Goal: Complete application form

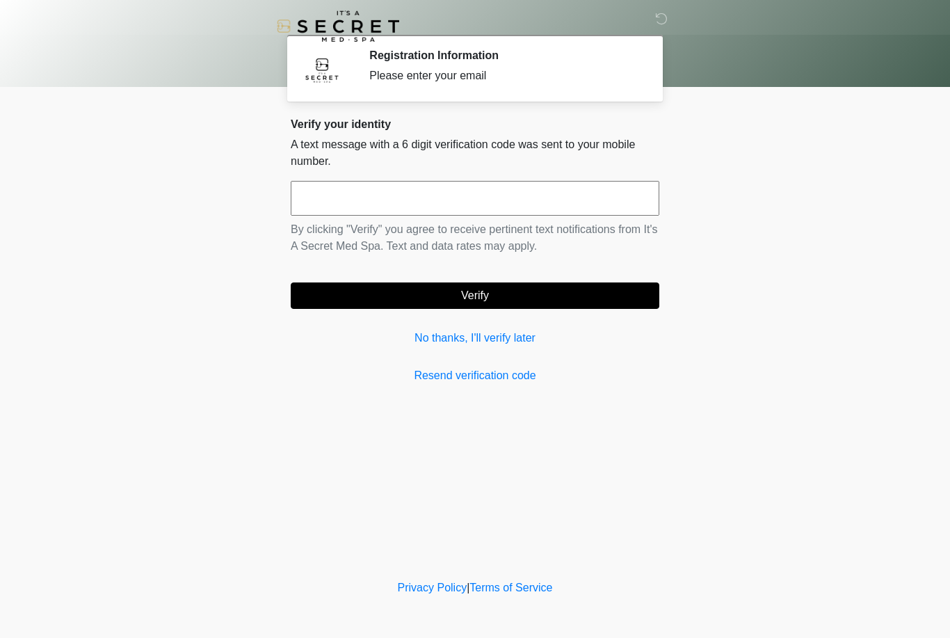
click at [517, 200] on input "text" at bounding box center [475, 198] width 369 height 35
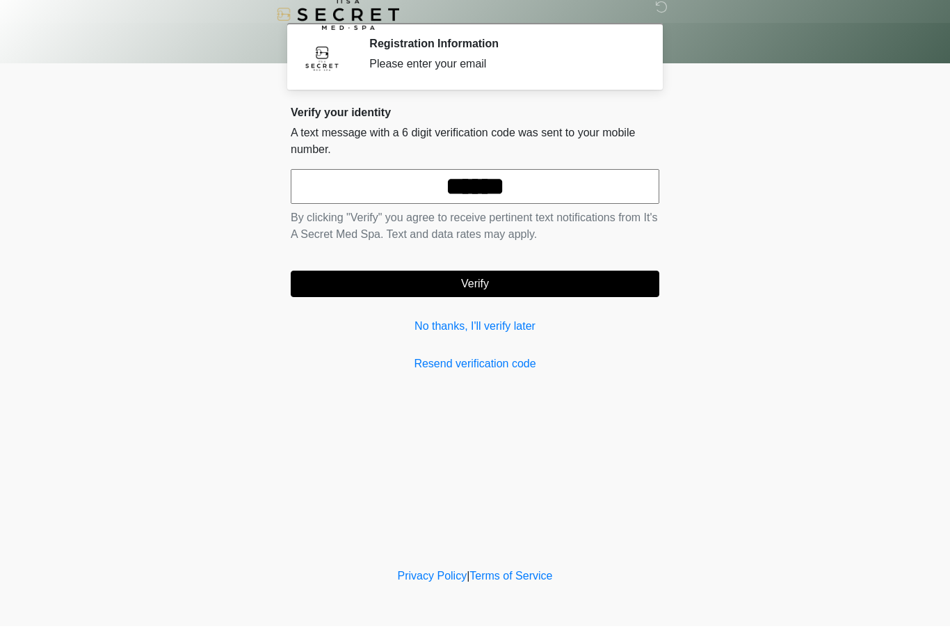
type input "******"
click at [619, 282] on button "Verify" at bounding box center [475, 295] width 369 height 26
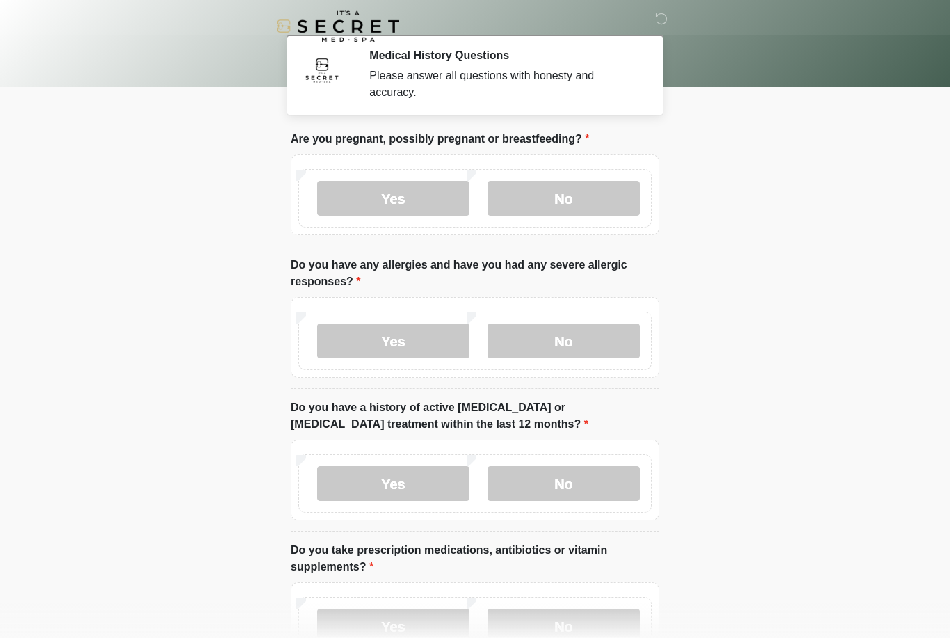
click at [608, 191] on label "No" at bounding box center [563, 198] width 152 height 35
click at [600, 341] on label "No" at bounding box center [563, 340] width 152 height 35
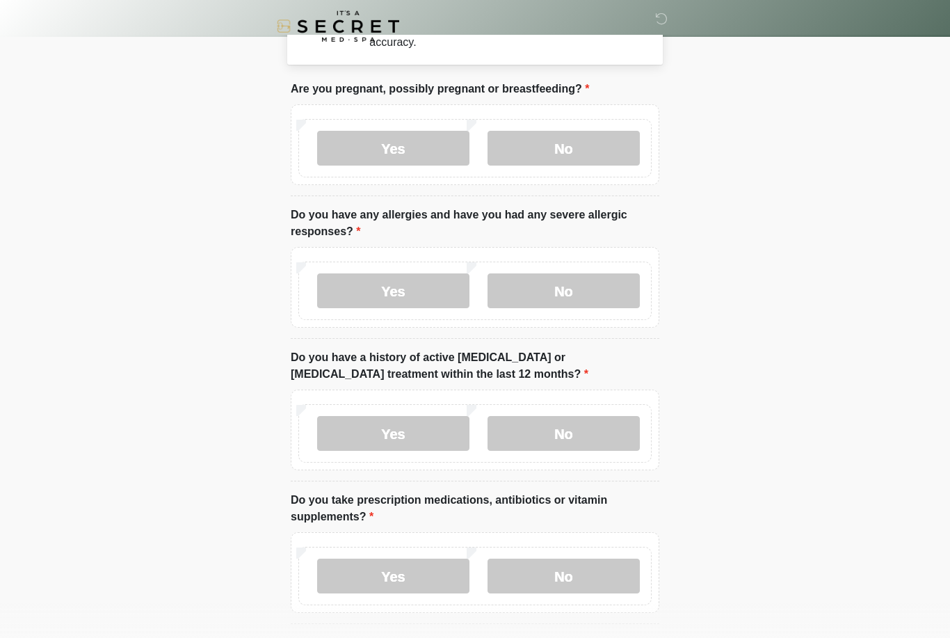
scroll to position [74, 0]
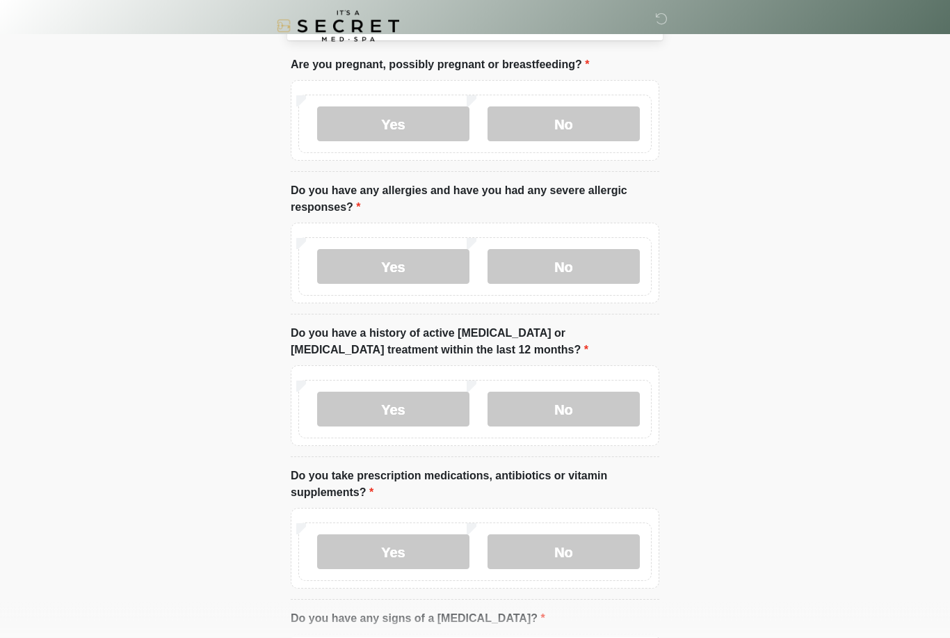
click at [613, 400] on label "No" at bounding box center [563, 409] width 152 height 35
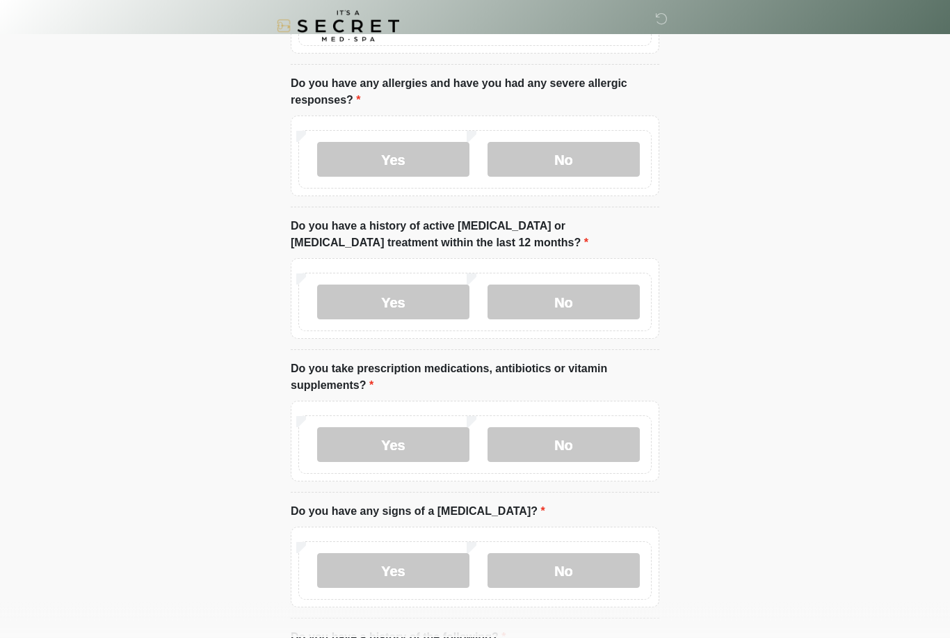
scroll to position [182, 0]
click at [410, 447] on label "Yes" at bounding box center [393, 444] width 152 height 35
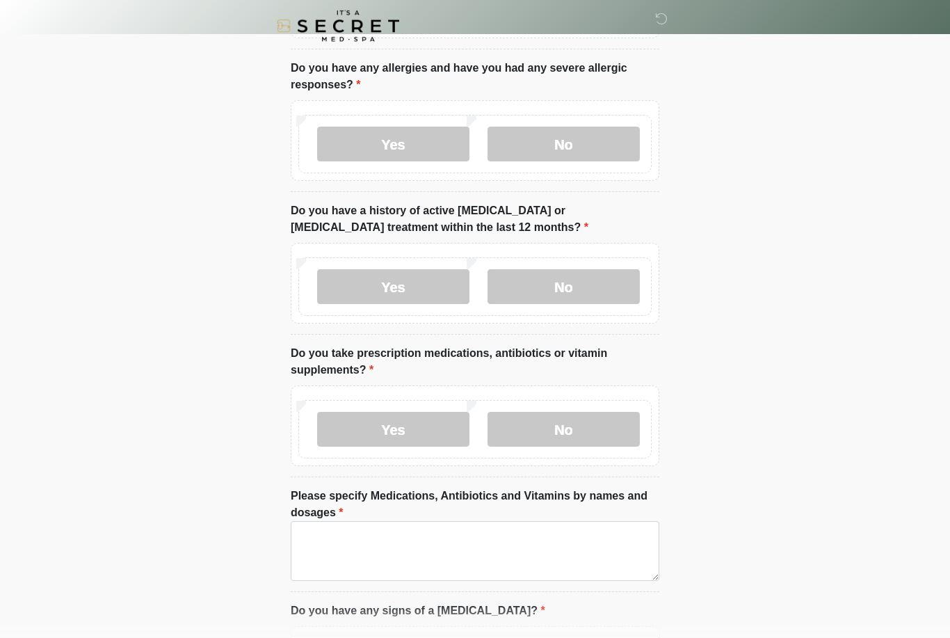
scroll to position [287, 0]
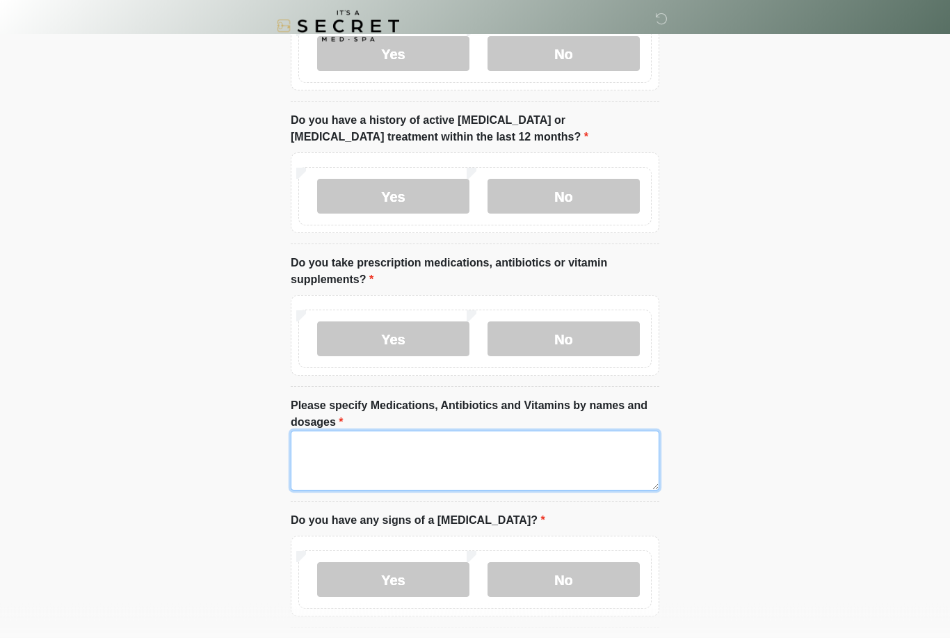
click at [524, 458] on textarea "Please specify Medications, Antibiotics and Vitamins by names and dosages" at bounding box center [475, 461] width 369 height 60
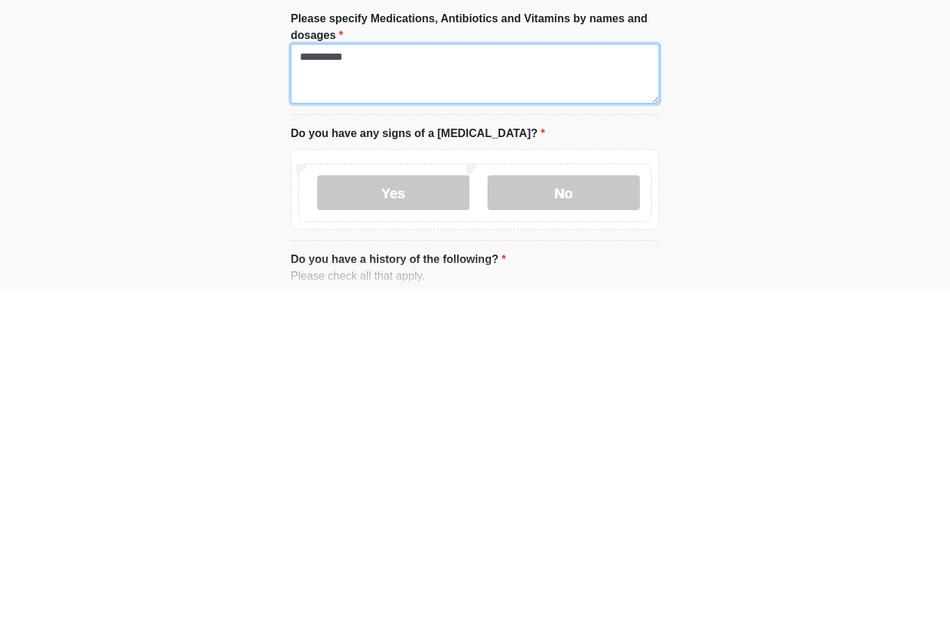
type textarea "**********"
click at [590, 522] on label "No" at bounding box center [563, 539] width 152 height 35
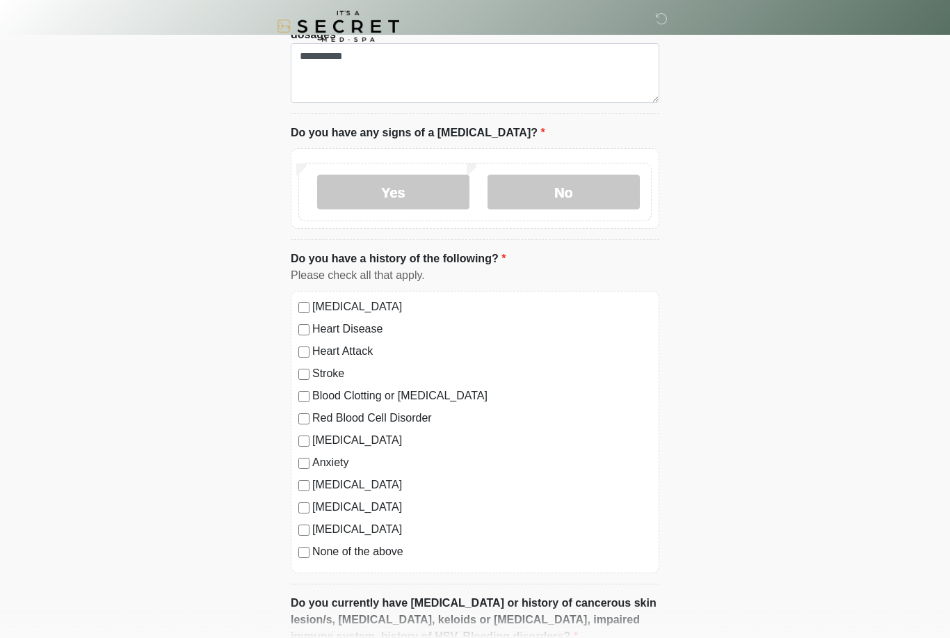
click at [299, 451] on div "[MEDICAL_DATA] Heart Disease Heart Attack Stroke Blood Clotting or [MEDICAL_DAT…" at bounding box center [475, 432] width 369 height 282
click at [295, 460] on div "[MEDICAL_DATA] Heart Disease Heart Attack Stroke Blood Clotting or [MEDICAL_DAT…" at bounding box center [475, 432] width 369 height 282
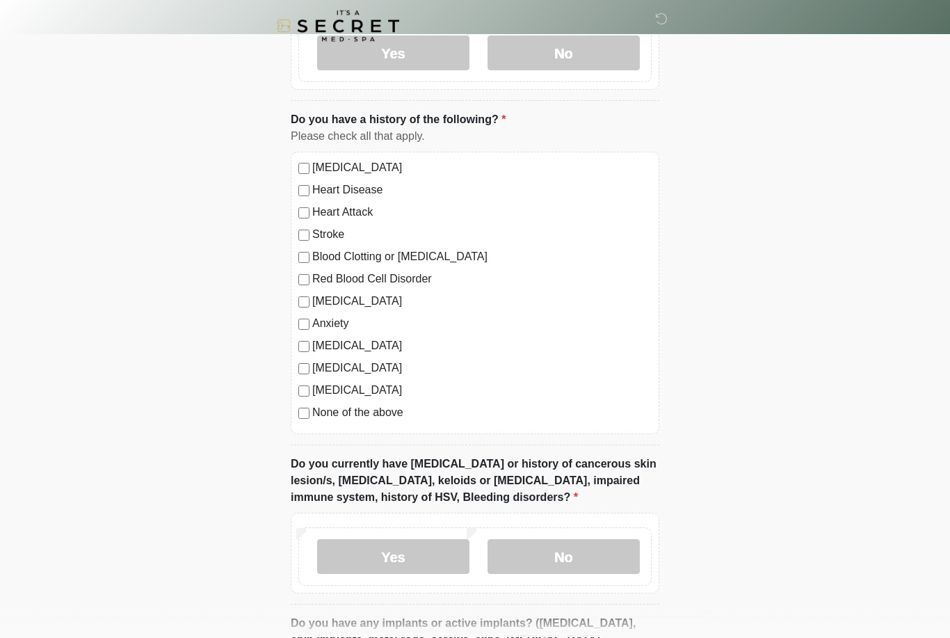
scroll to position [814, 0]
click at [599, 545] on label "No" at bounding box center [563, 556] width 152 height 35
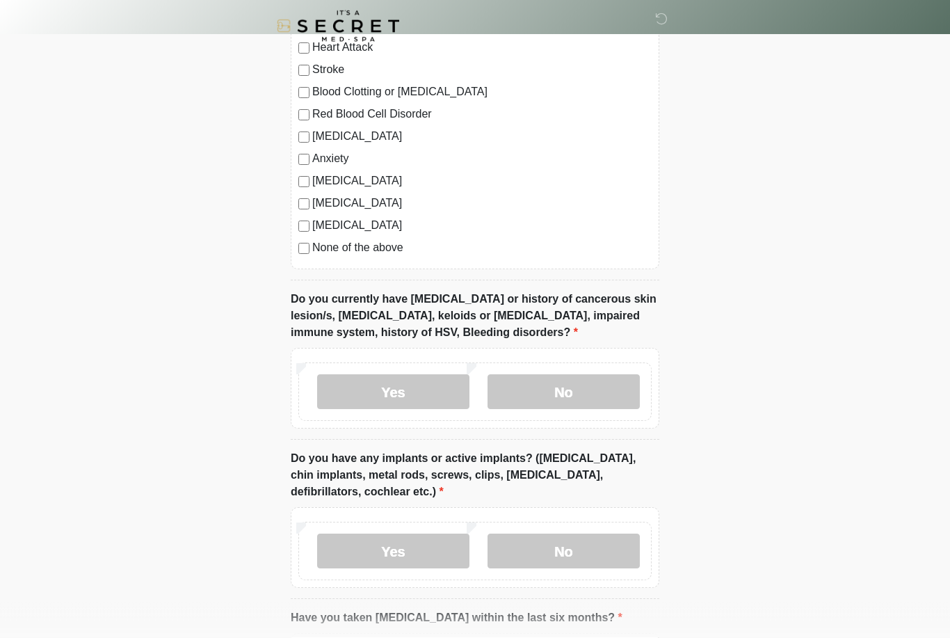
scroll to position [983, 0]
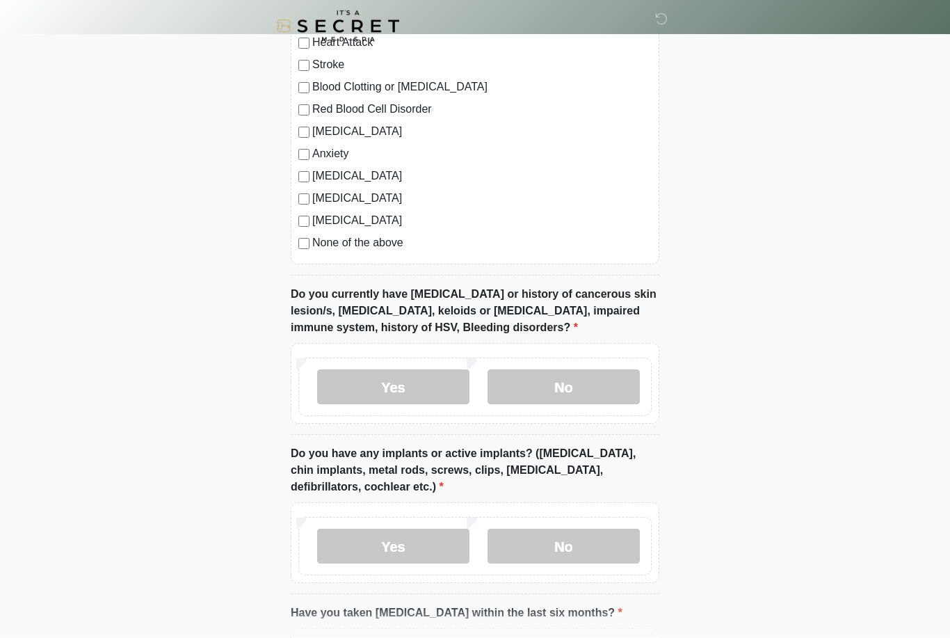
click at [389, 540] on label "Yes" at bounding box center [393, 546] width 152 height 35
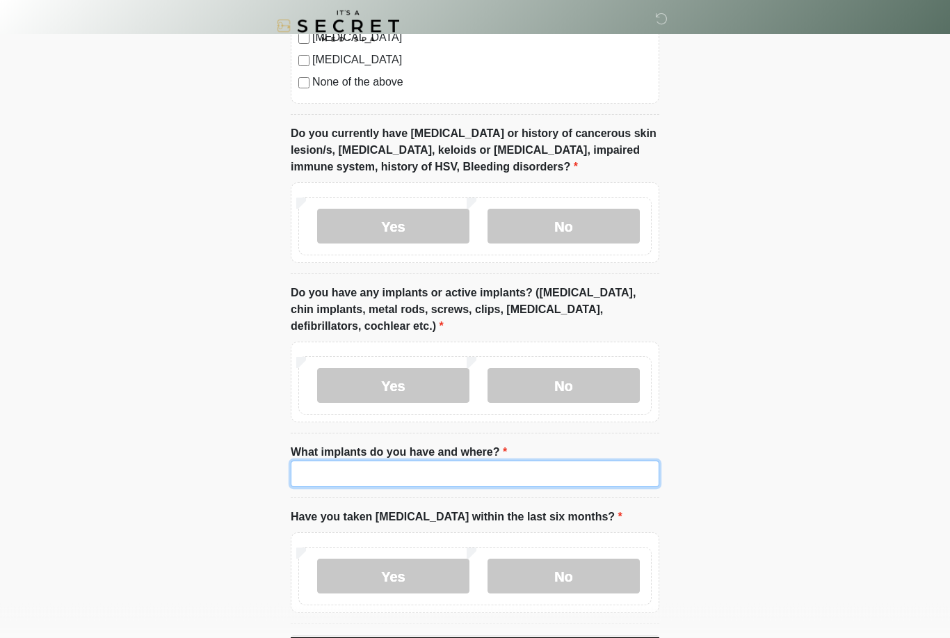
click at [506, 471] on input "What implants do you have and where?" at bounding box center [475, 474] width 369 height 26
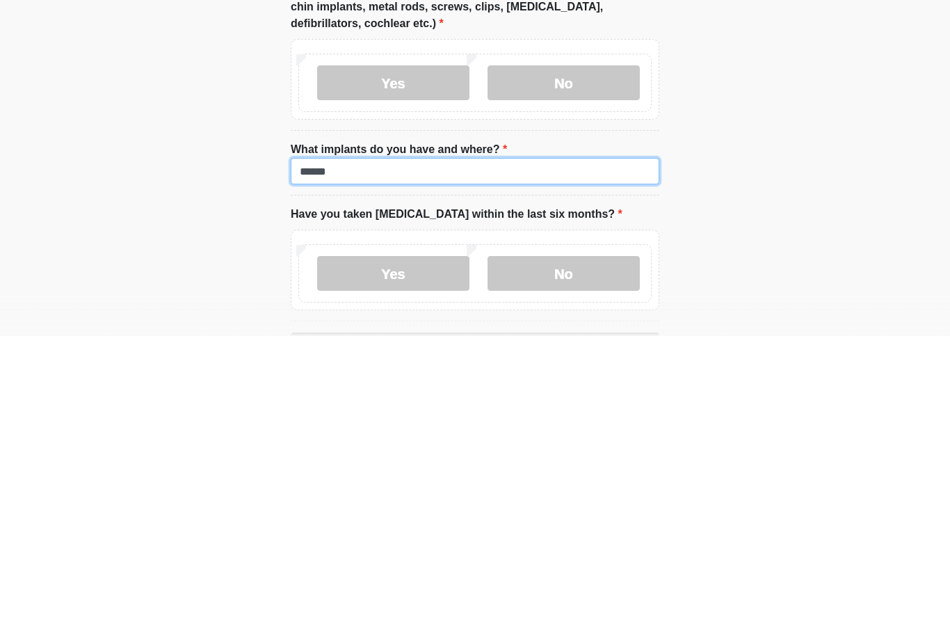
type input "******"
click at [608, 558] on label "No" at bounding box center [563, 575] width 152 height 35
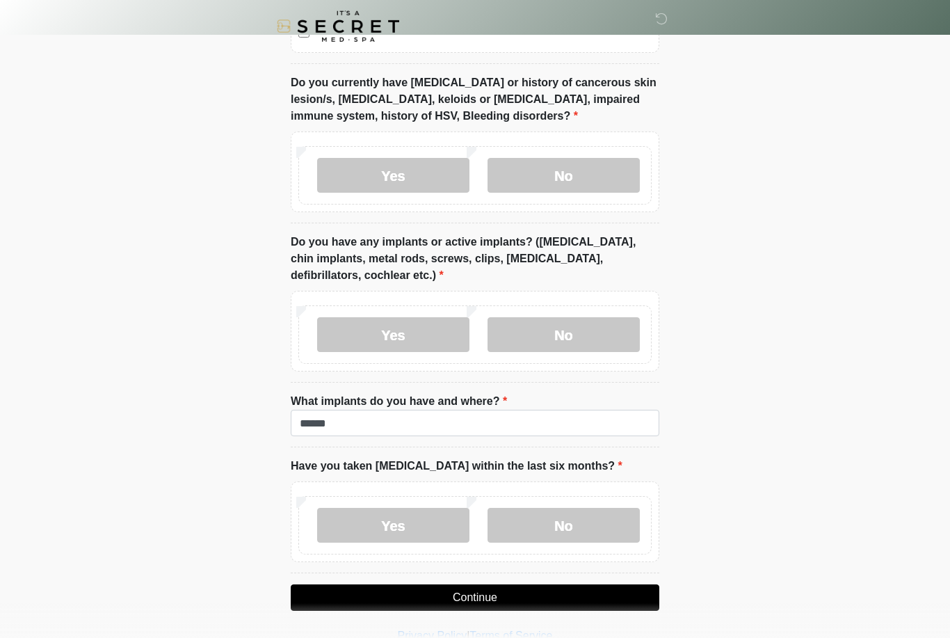
click at [618, 585] on button "Continue" at bounding box center [475, 597] width 369 height 26
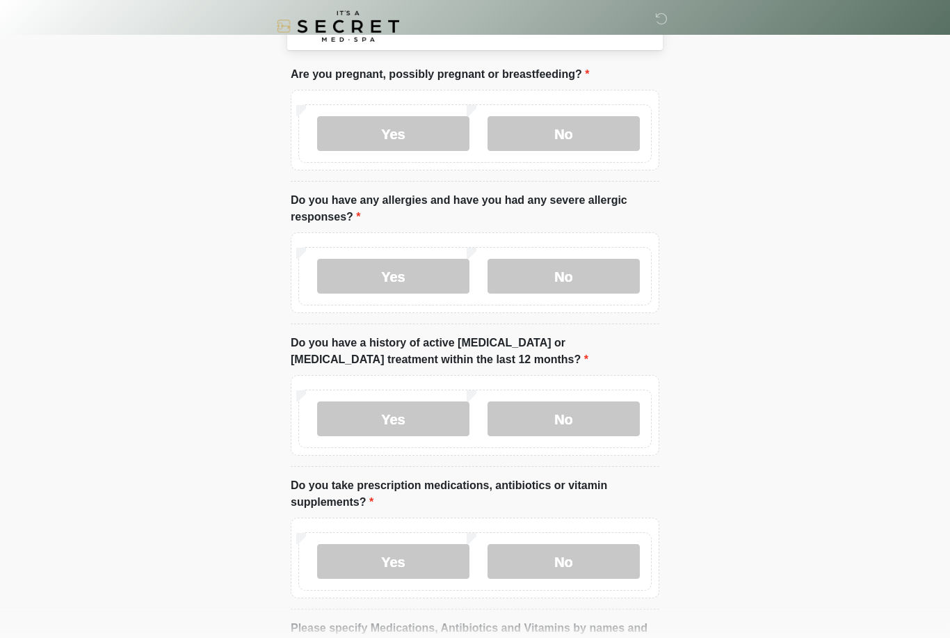
scroll to position [0, 0]
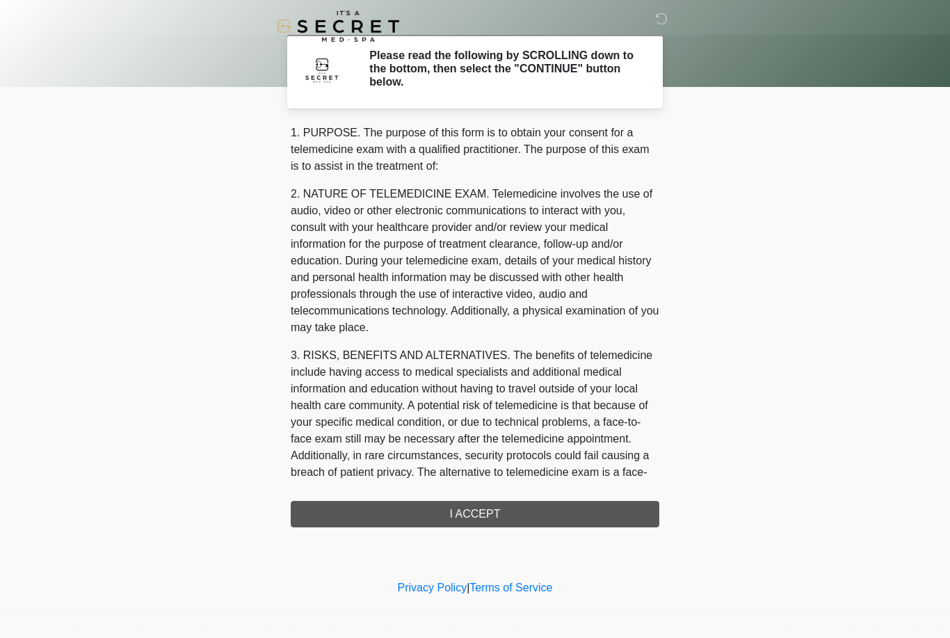
click at [599, 503] on div "1. PURPOSE. The purpose of this form is to obtain your consent for a telemedici…" at bounding box center [475, 325] width 369 height 403
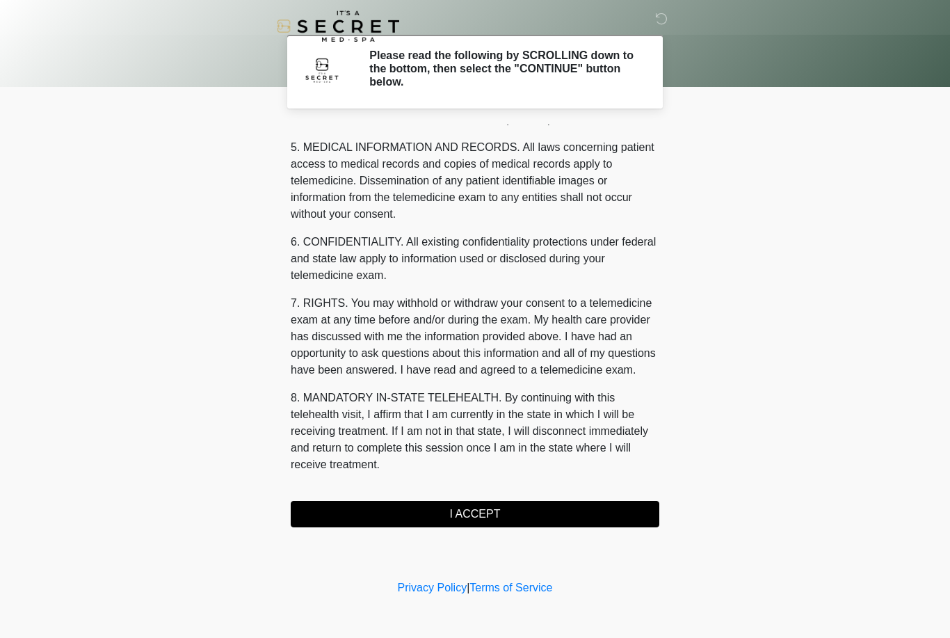
scroll to position [447, 0]
click at [556, 510] on button "I ACCEPT" at bounding box center [475, 514] width 369 height 26
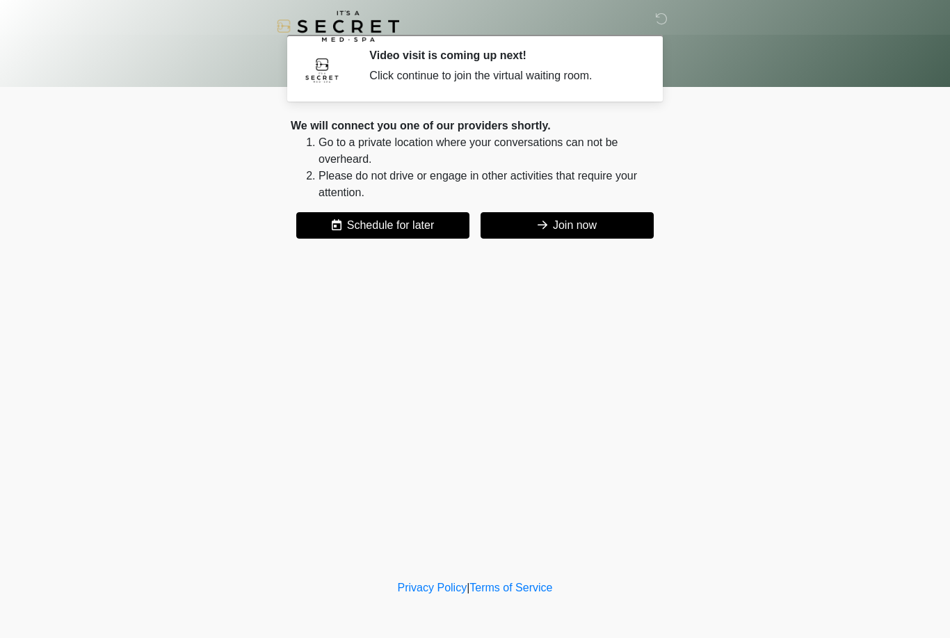
click at [628, 216] on button "Join now" at bounding box center [567, 225] width 173 height 26
